Goal: Information Seeking & Learning: Find specific fact

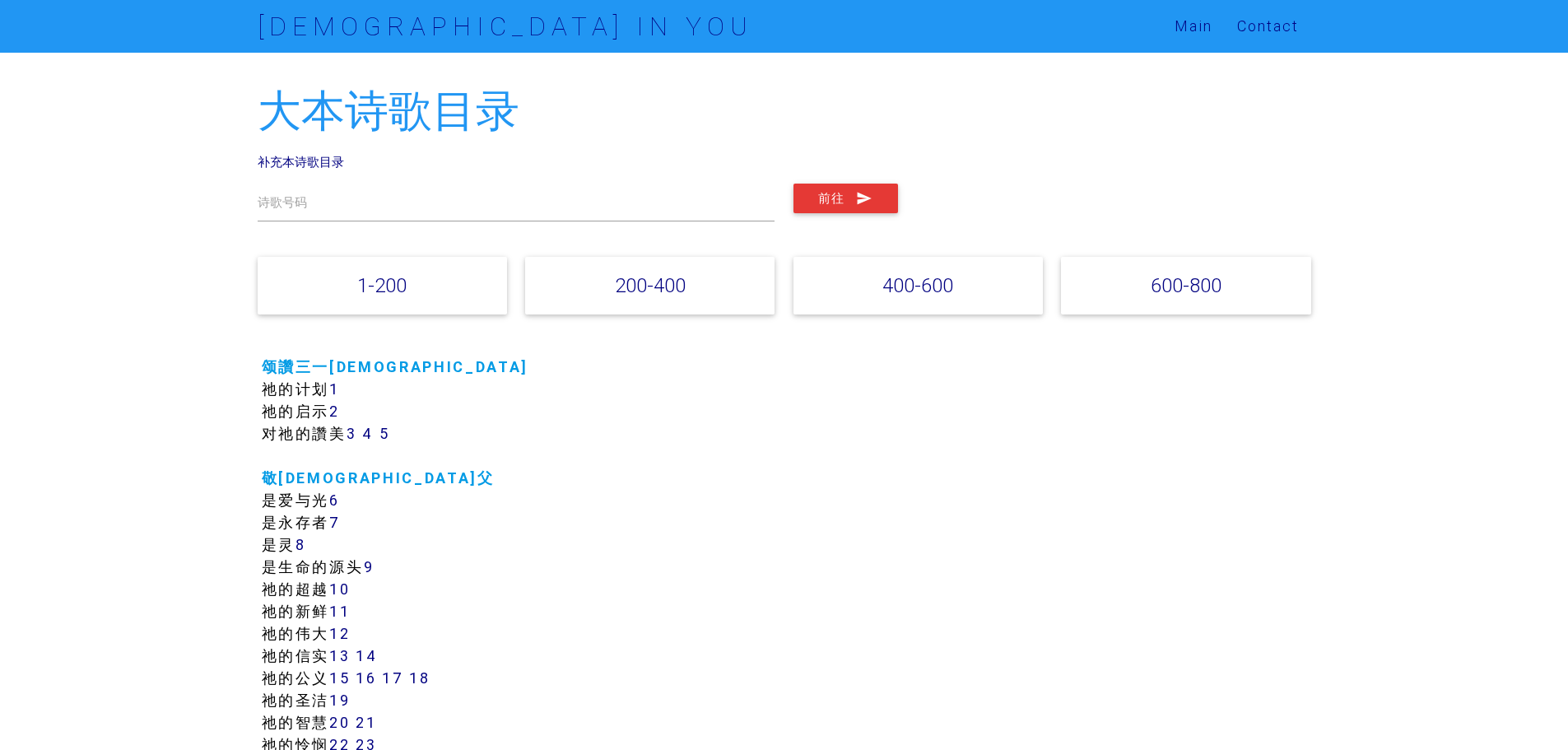
drag, startPoint x: 0, startPoint y: 0, endPoint x: 123, endPoint y: 386, distance: 405.1
drag, startPoint x: 123, startPoint y: 386, endPoint x: 111, endPoint y: 338, distance: 49.5
drag, startPoint x: 287, startPoint y: 364, endPoint x: 191, endPoint y: 398, distance: 101.8
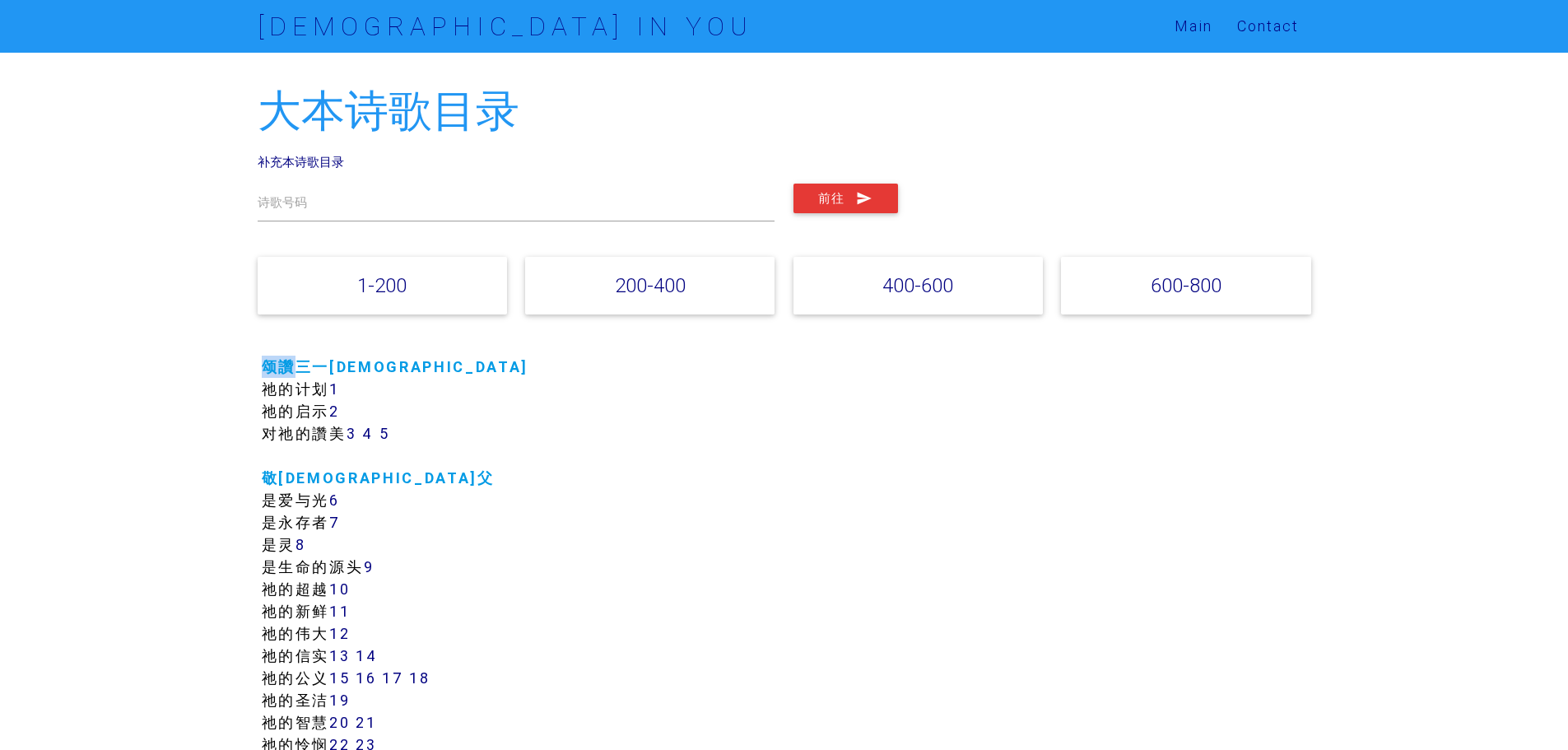
click at [340, 387] on link "1" at bounding box center [334, 388] width 11 height 19
click at [356, 425] on link "3" at bounding box center [352, 432] width 11 height 19
